Goal: Task Accomplishment & Management: Use online tool/utility

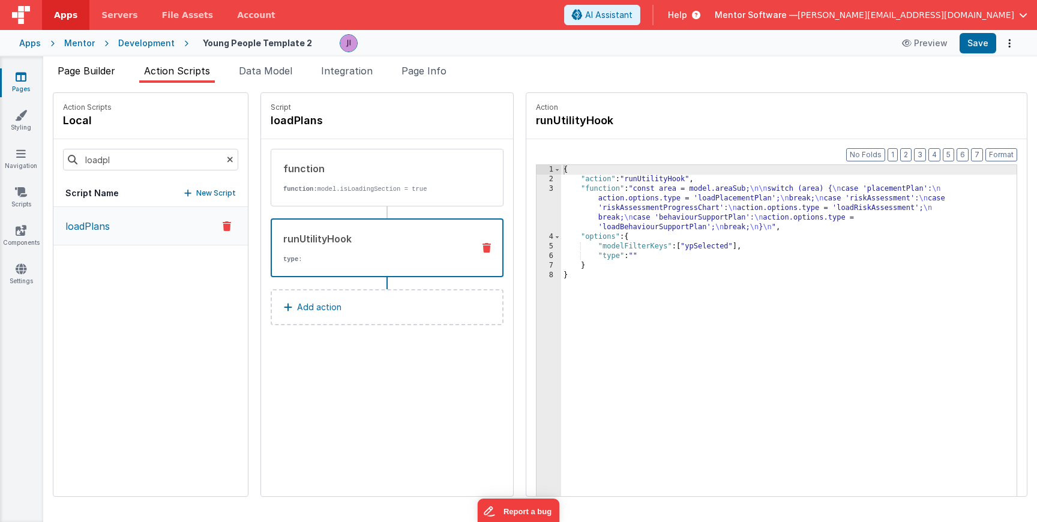
click at [94, 70] on span "Page Builder" at bounding box center [87, 71] width 58 height 12
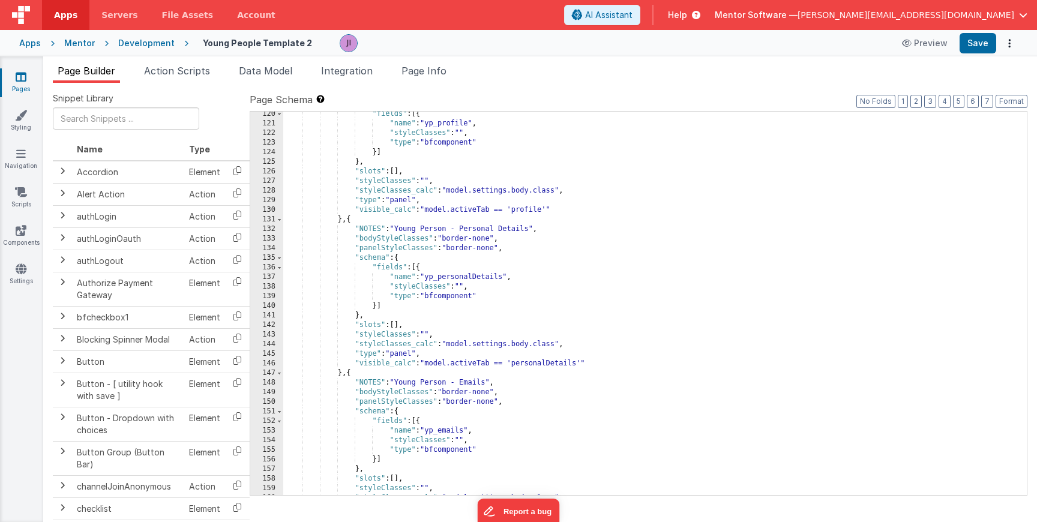
scroll to position [1847, 0]
click at [415, 370] on div ""fields" : [{ "name" : "yp_profile" , "styleClasses" : "" , "type" : "bfcompone…" at bounding box center [650, 310] width 735 height 403
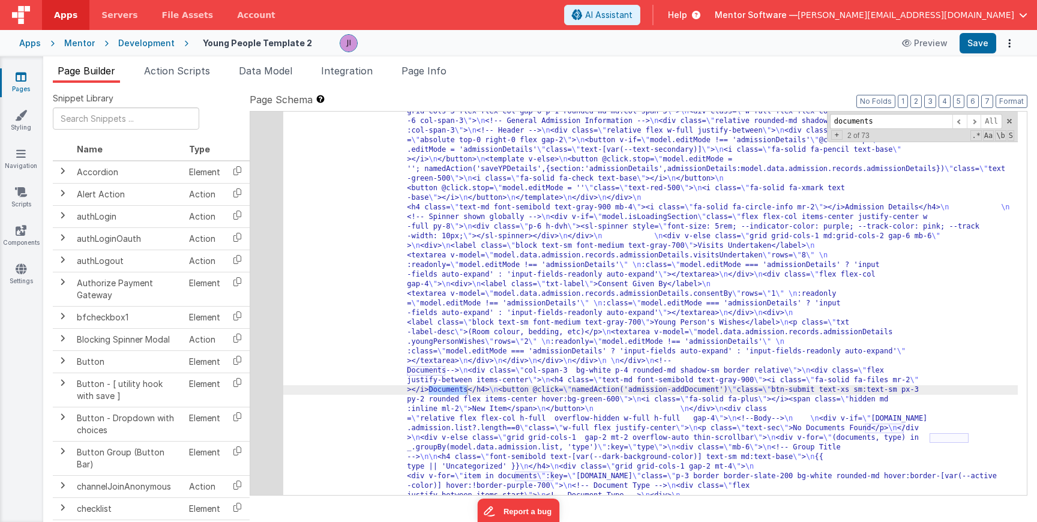
scroll to position [2865, 0]
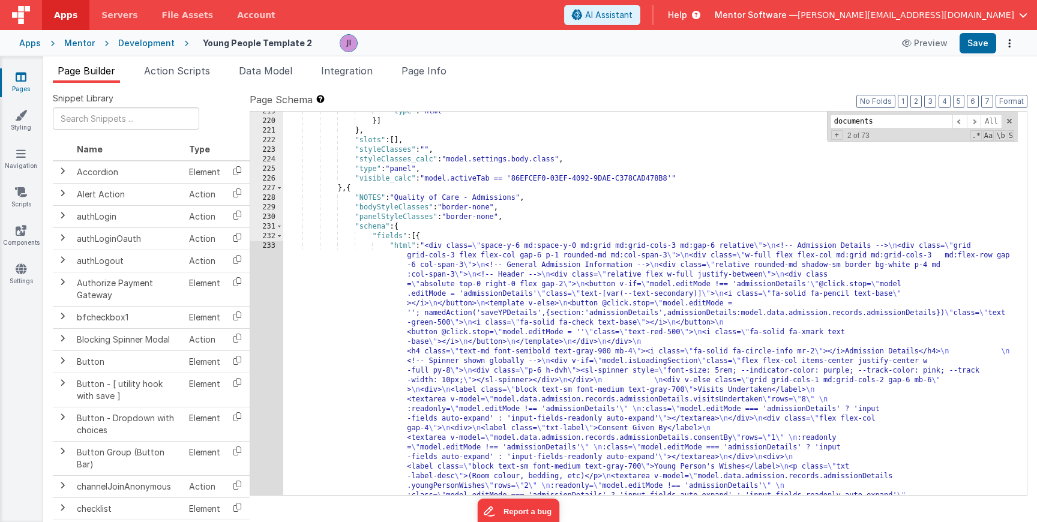
click at [908, 118] on input "documents" at bounding box center [891, 121] width 122 height 15
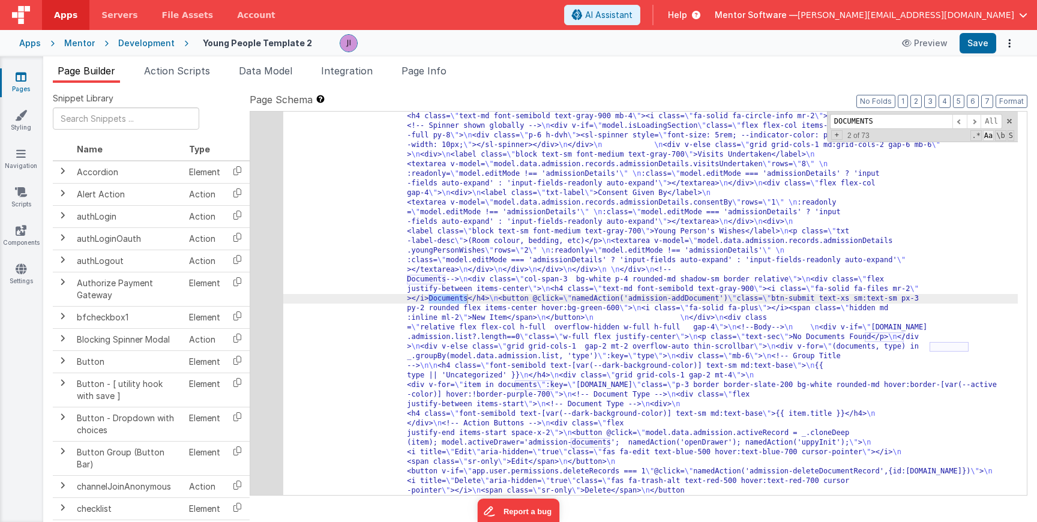
type input "DOCUMENTS"
click at [990, 136] on span "Aa" at bounding box center [988, 135] width 11 height 11
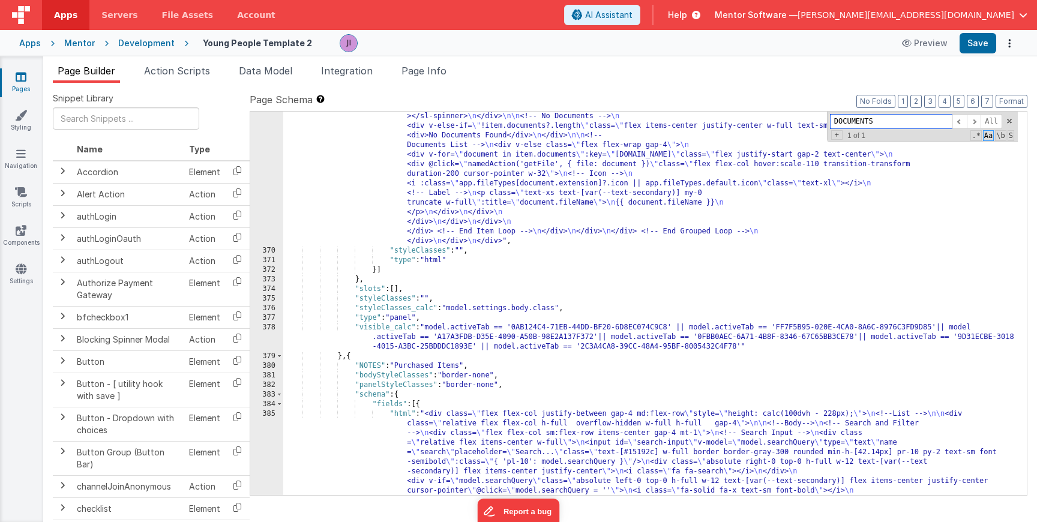
scroll to position [5614, 0]
click at [738, 348] on div ""html" : "<div class= \" flex flex-col justify-between gap-4 md:flex-row \" sty…" at bounding box center [650, 433] width 735 height 1335
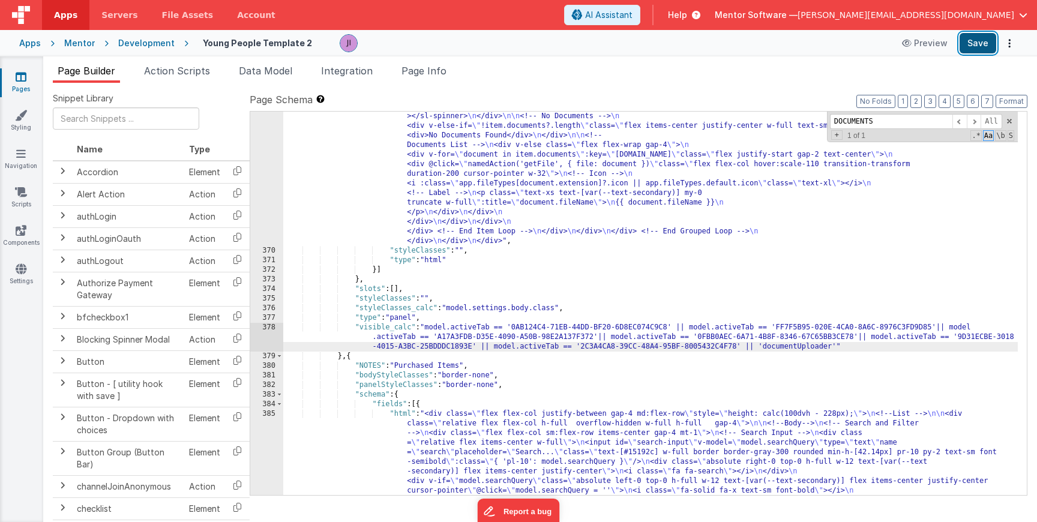
click at [974, 43] on button "Save" at bounding box center [978, 43] width 37 height 20
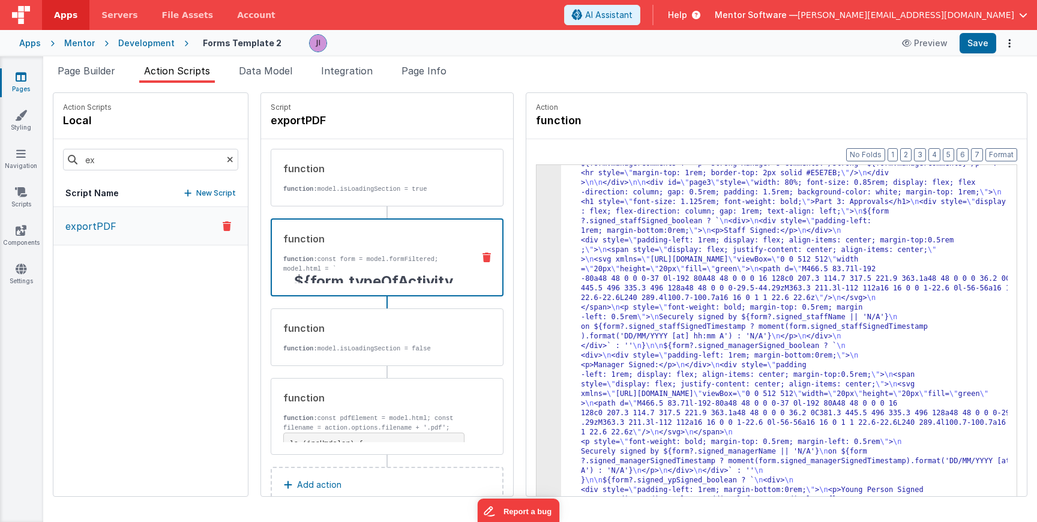
scroll to position [1187, 0]
